Goal: Information Seeking & Learning: Find specific fact

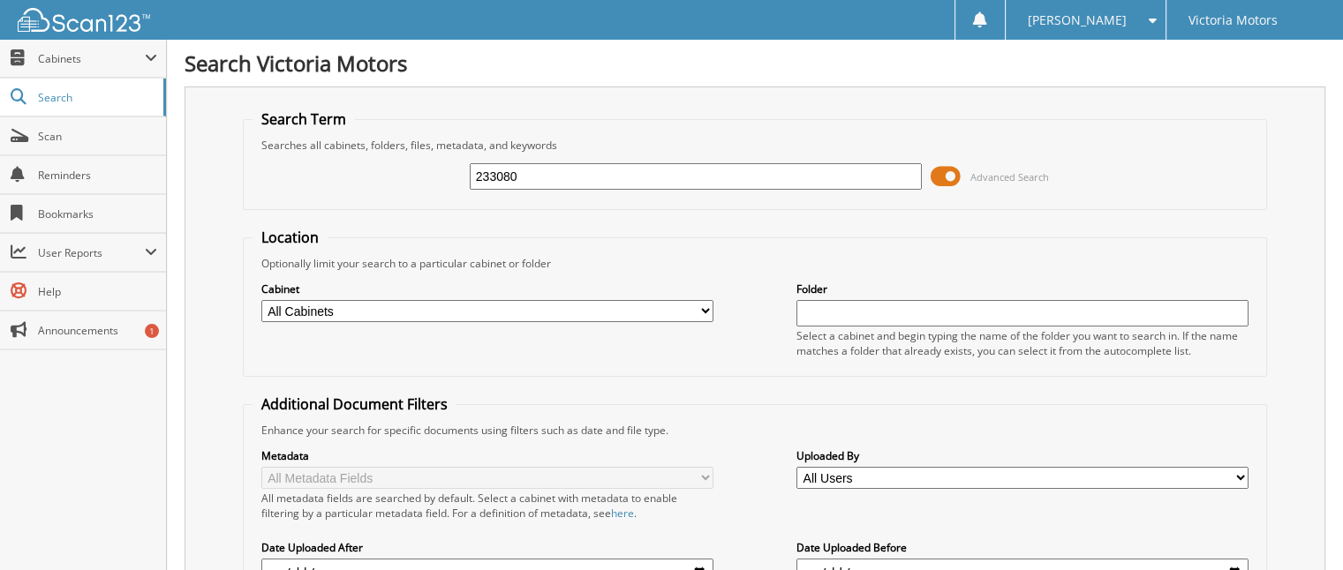
type input "233080"
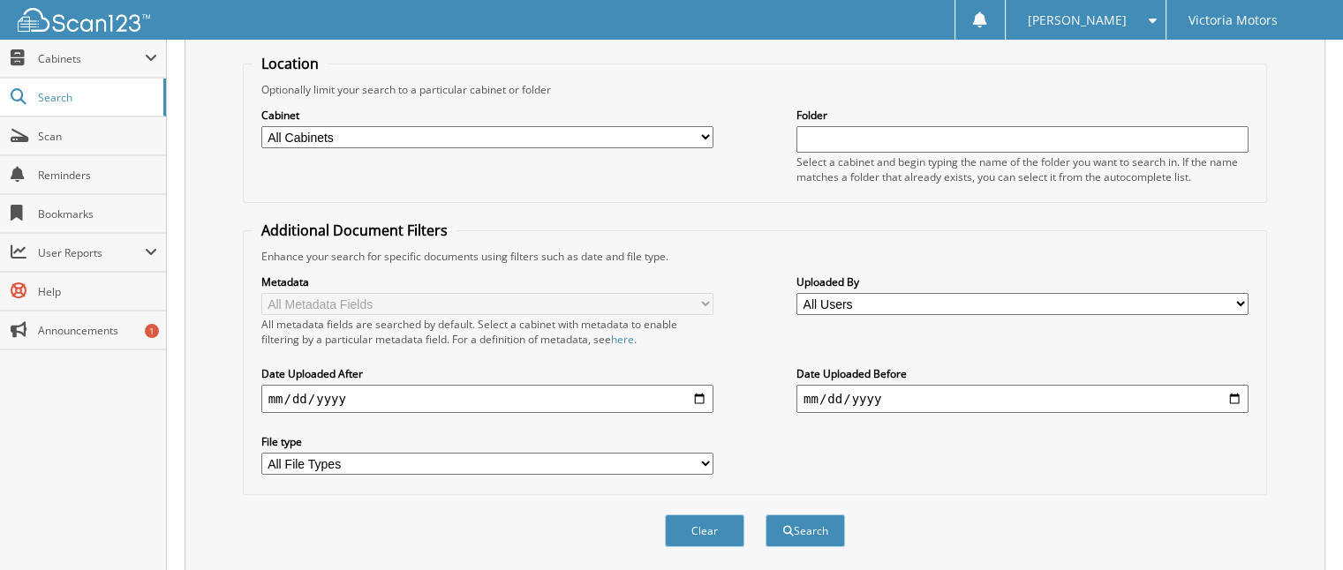
scroll to position [276, 0]
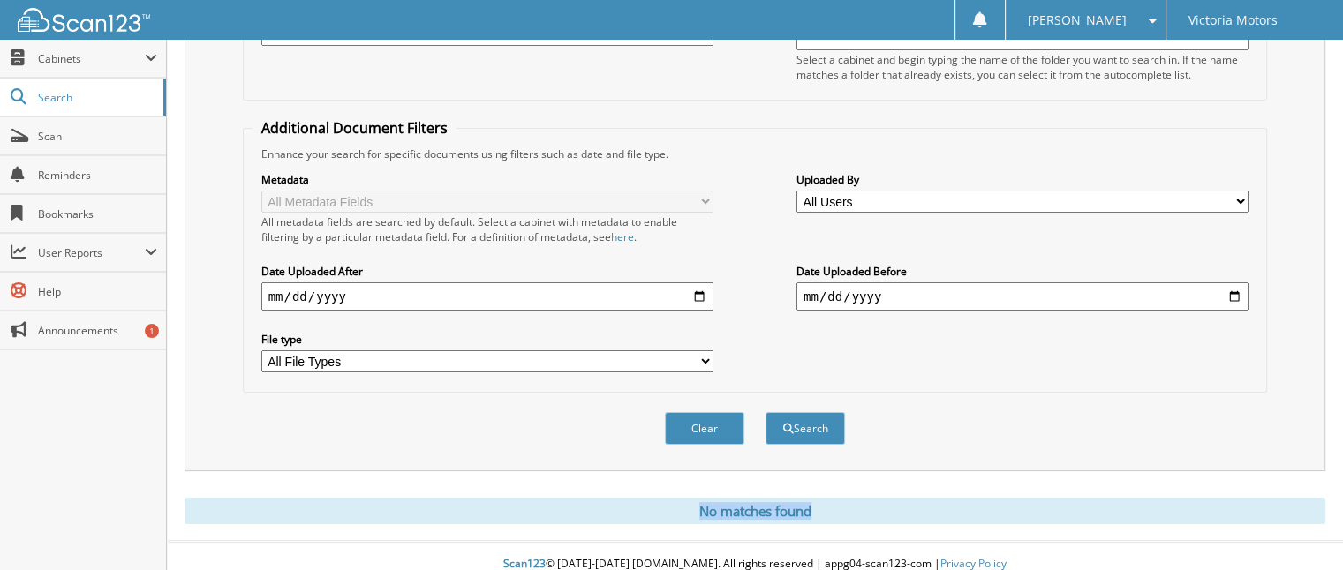
drag, startPoint x: 685, startPoint y: 491, endPoint x: 846, endPoint y: 506, distance: 161.4
click at [845, 507] on div "No matches found" at bounding box center [755, 511] width 1141 height 26
click at [680, 498] on div "No matches found" at bounding box center [755, 511] width 1141 height 26
click at [716, 498] on div "No matches found" at bounding box center [755, 511] width 1141 height 26
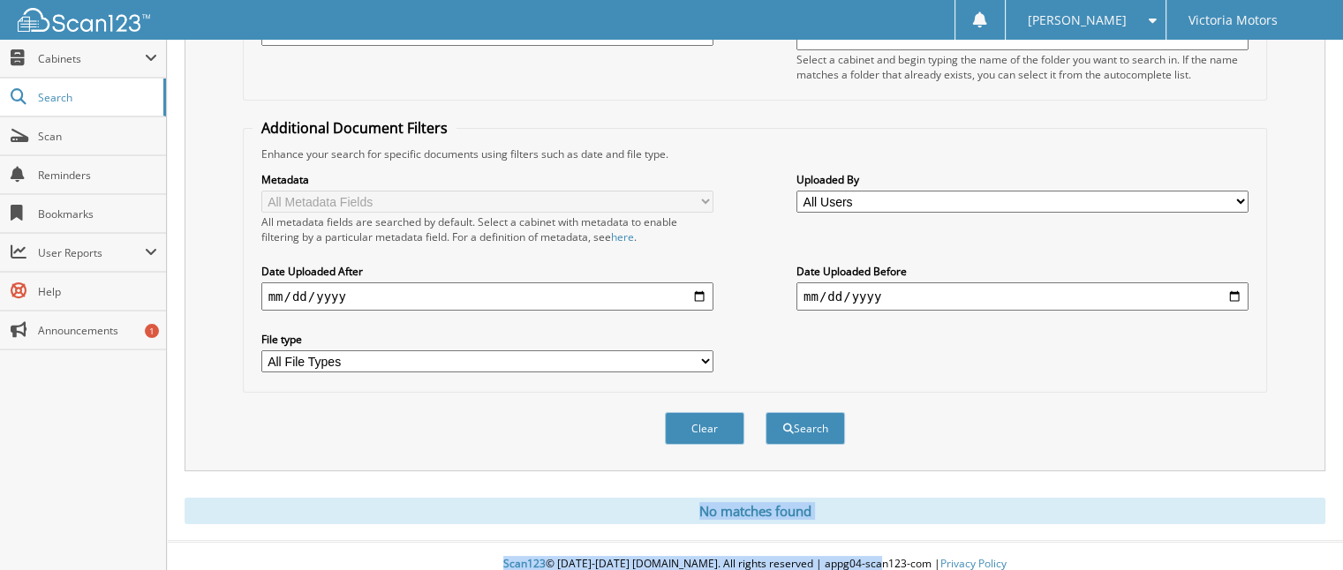
drag, startPoint x: 687, startPoint y: 494, endPoint x: 892, endPoint y: 532, distance: 208.5
click at [876, 536] on body "MIKE N. Settings Logout Victoria Motors Close Cabinets" at bounding box center [671, 155] width 1343 height 863
click at [851, 500] on div "No matches found" at bounding box center [755, 511] width 1141 height 26
drag, startPoint x: 847, startPoint y: 496, endPoint x: 576, endPoint y: 458, distance: 273.7
click at [592, 461] on div "Search Term Searches all cabinets, folders, files, metadata, and keywords 23308…" at bounding box center [755, 167] width 1141 height 714
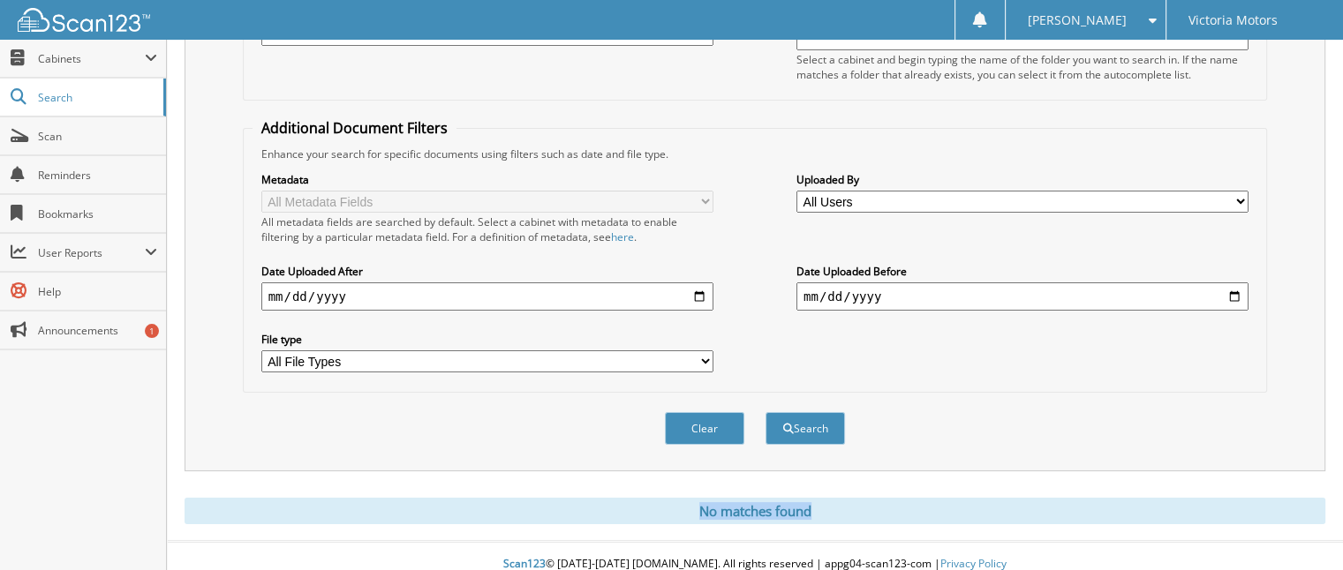
click at [587, 463] on div "Search Term Searches all cabinets, folders, files, metadata, and keywords 23308…" at bounding box center [755, 167] width 1141 height 714
click at [658, 498] on div "No matches found" at bounding box center [755, 511] width 1141 height 26
click at [900, 508] on div "No matches found" at bounding box center [755, 511] width 1141 height 26
drag, startPoint x: 877, startPoint y: 497, endPoint x: 867, endPoint y: 494, distance: 10.3
click at [877, 498] on div "No matches found" at bounding box center [755, 511] width 1141 height 26
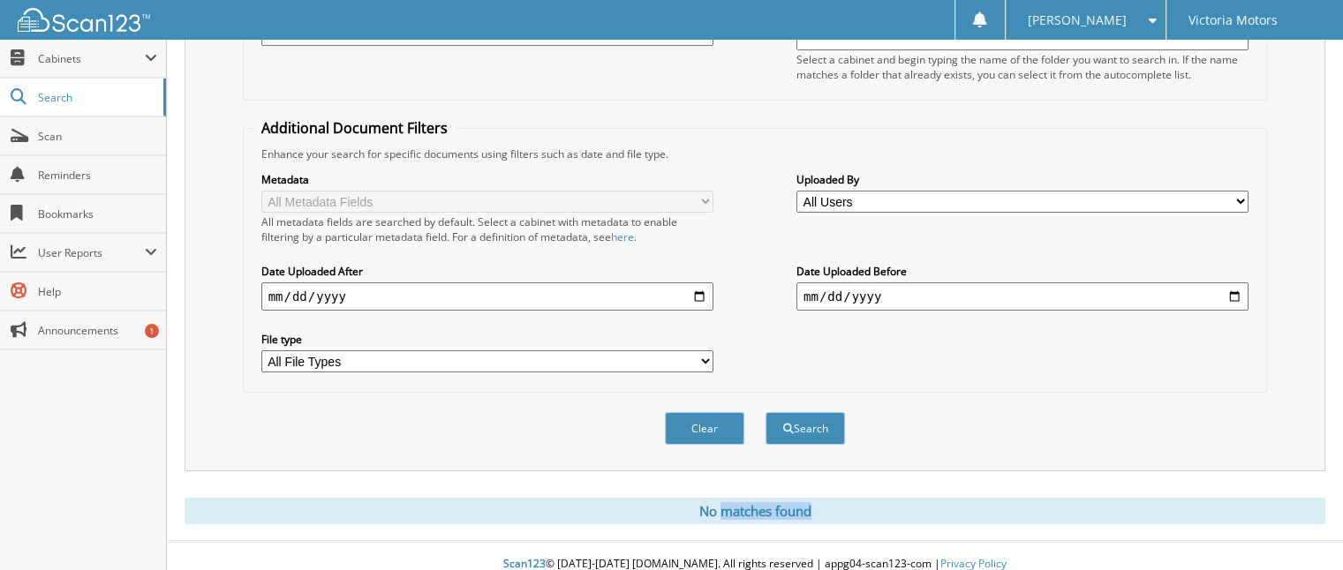
drag, startPoint x: 812, startPoint y: 500, endPoint x: 627, endPoint y: 478, distance: 186.7
click at [646, 478] on div "Search Term Searches all cabinets, folders, files, metadata, and keywords 23308…" at bounding box center [755, 167] width 1141 height 714
click at [666, 498] on div "No matches found" at bounding box center [755, 511] width 1141 height 26
drag, startPoint x: 682, startPoint y: 495, endPoint x: 676, endPoint y: 487, distance: 9.6
click at [682, 498] on div "No matches found" at bounding box center [755, 511] width 1141 height 26
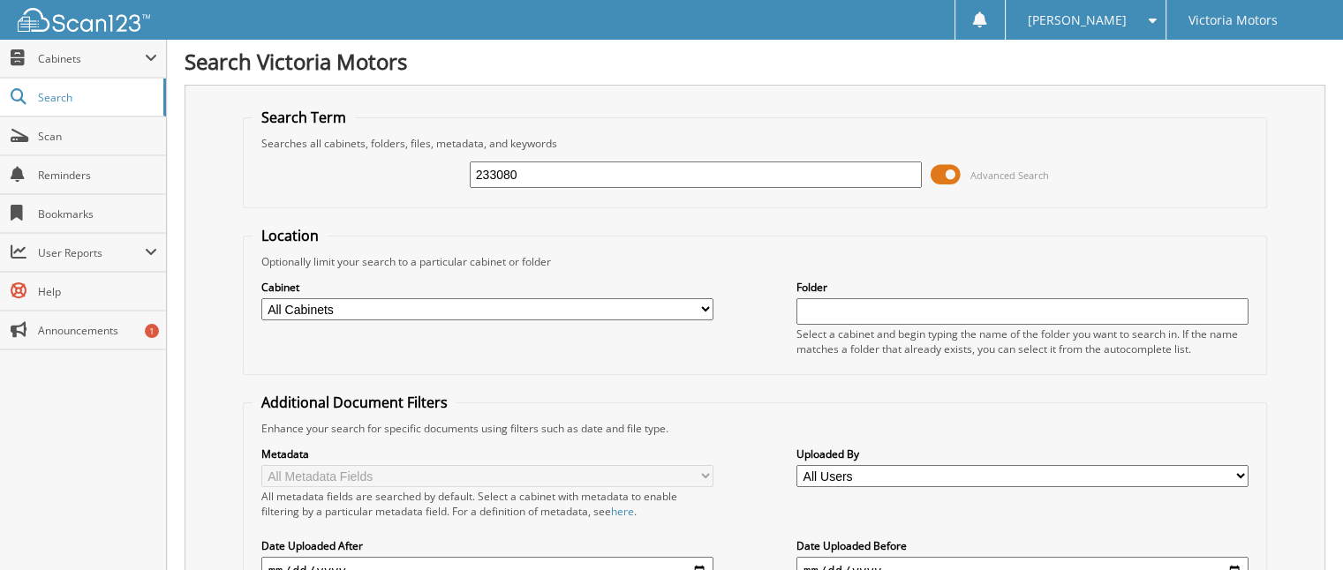
scroll to position [0, 0]
drag, startPoint x: 473, startPoint y: 172, endPoint x: 592, endPoint y: 173, distance: 119.2
click at [587, 173] on input "233080" at bounding box center [696, 176] width 452 height 26
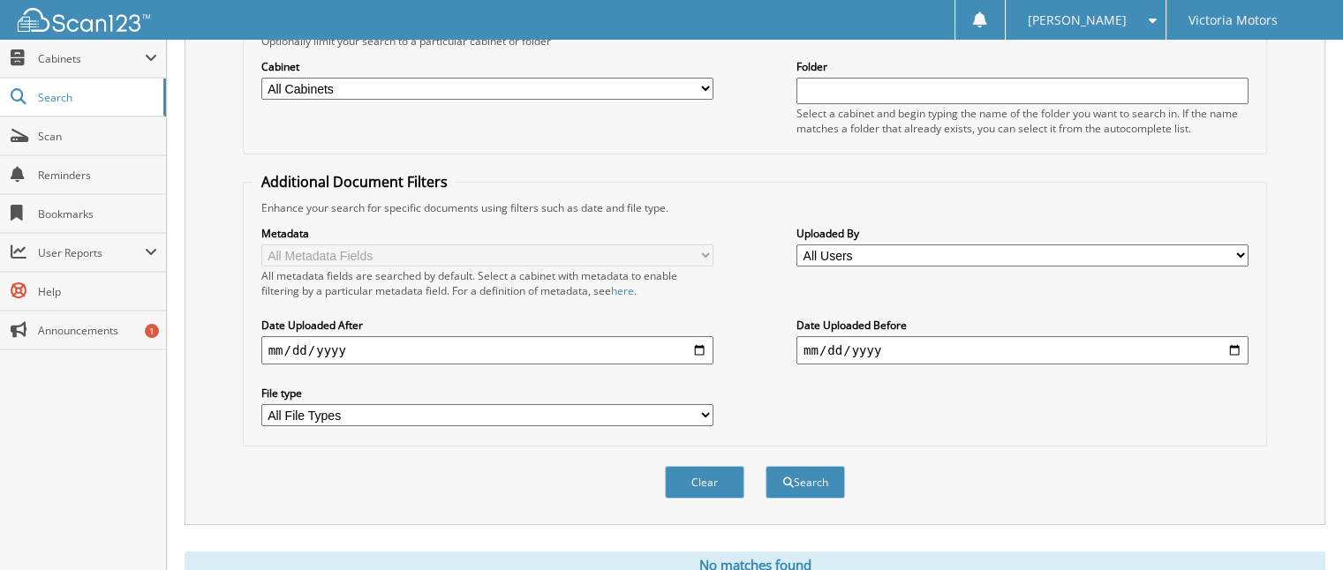
scroll to position [276, 0]
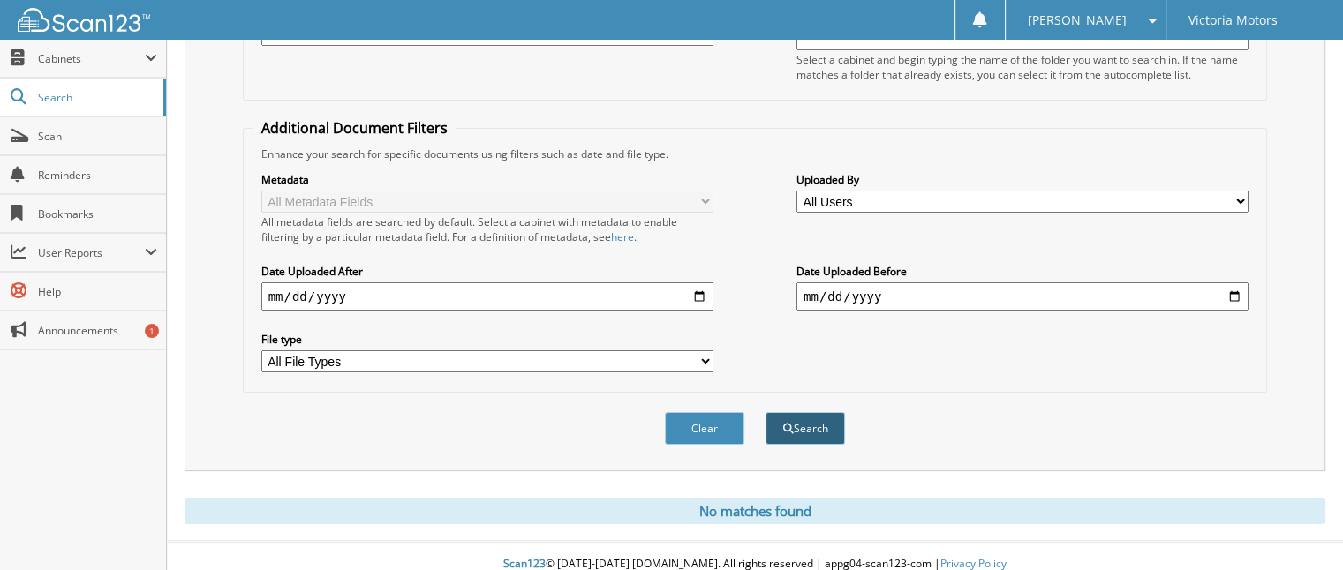
click at [813, 414] on button "Search" at bounding box center [805, 428] width 79 height 33
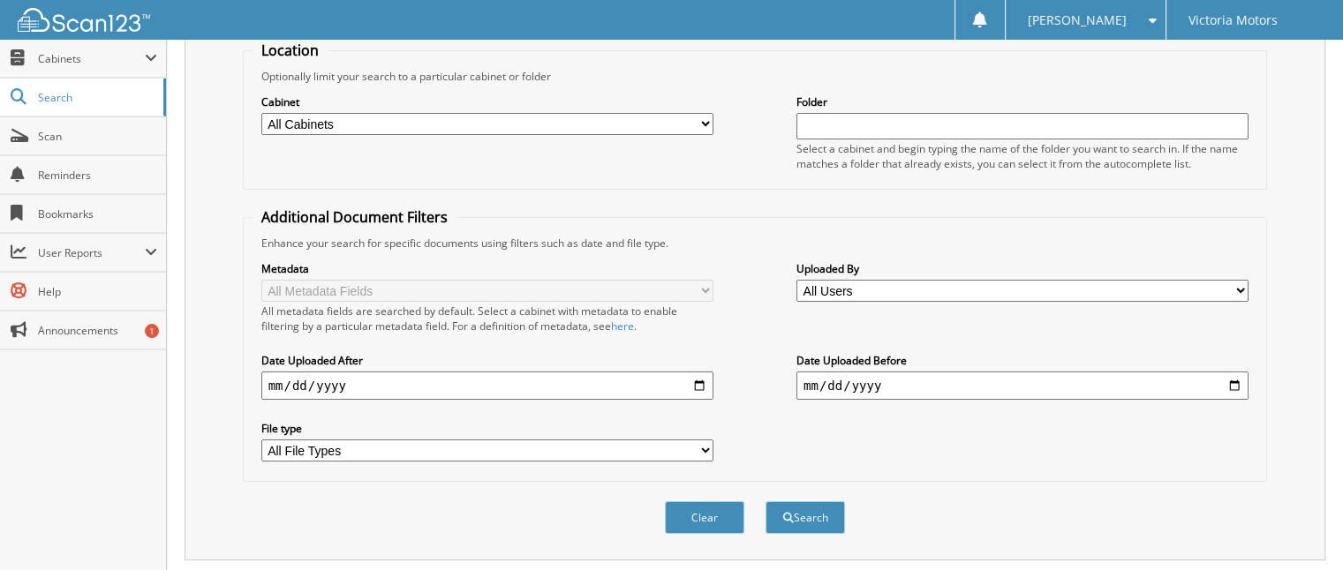
scroll to position [276, 0]
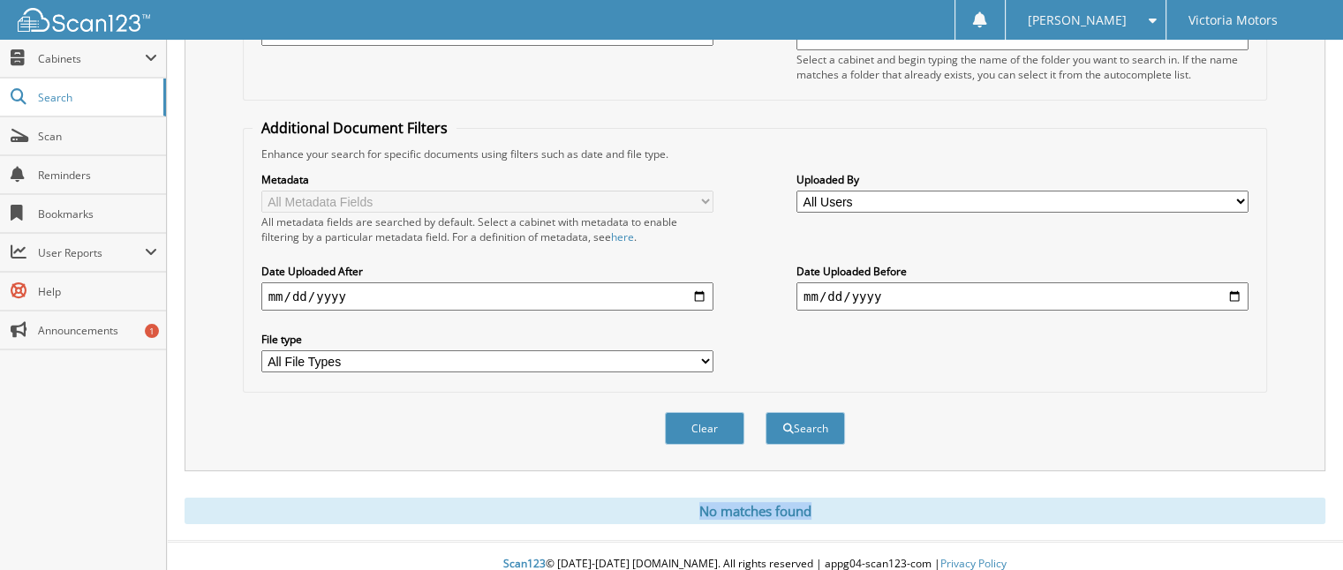
drag, startPoint x: 692, startPoint y: 501, endPoint x: 961, endPoint y: 519, distance: 269.1
click at [921, 514] on div "Search Victoria Motors Search Term Searches all cabinets, folders, files, metad…" at bounding box center [755, 155] width 1176 height 863
